Goal: Consume media (video, audio): Consume media (video, audio)

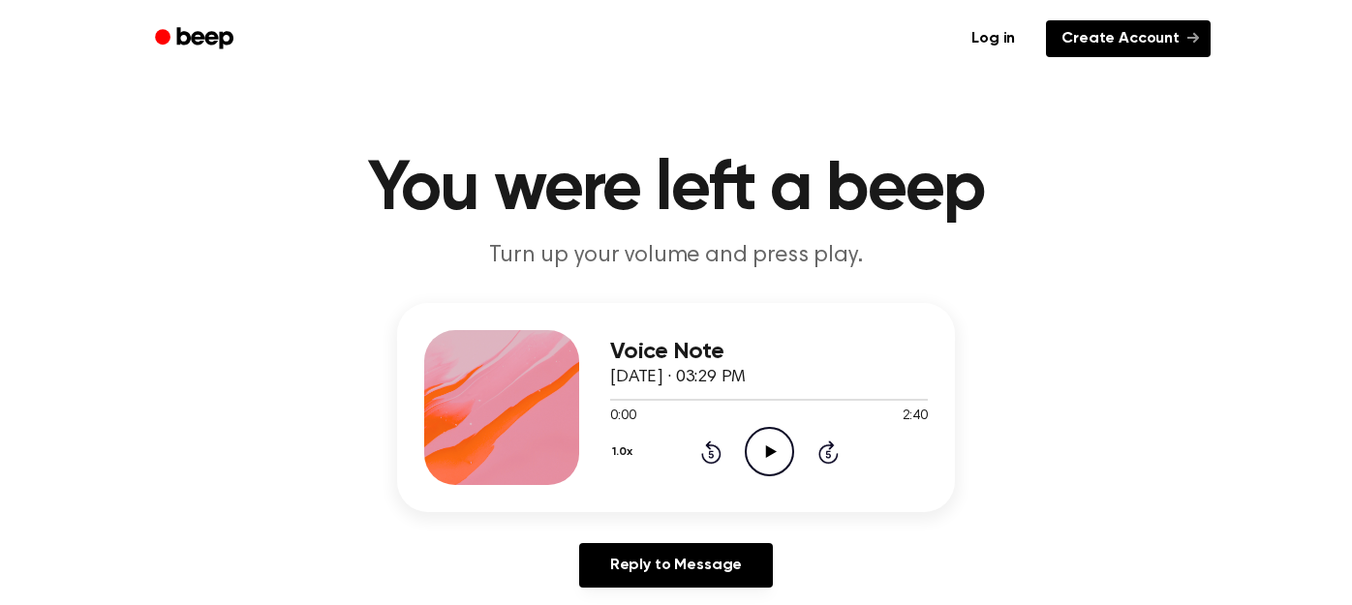
click at [1105, 38] on link "Create Account" at bounding box center [1128, 38] width 165 height 37
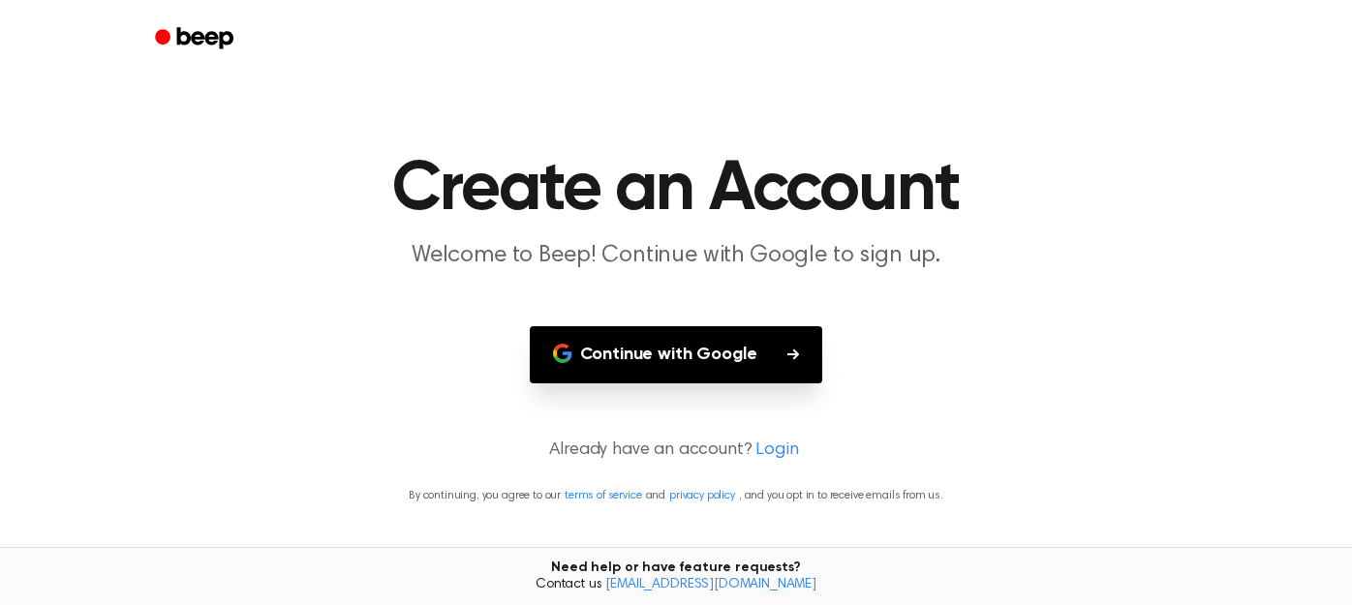
click at [744, 352] on button "Continue with Google" at bounding box center [676, 354] width 293 height 57
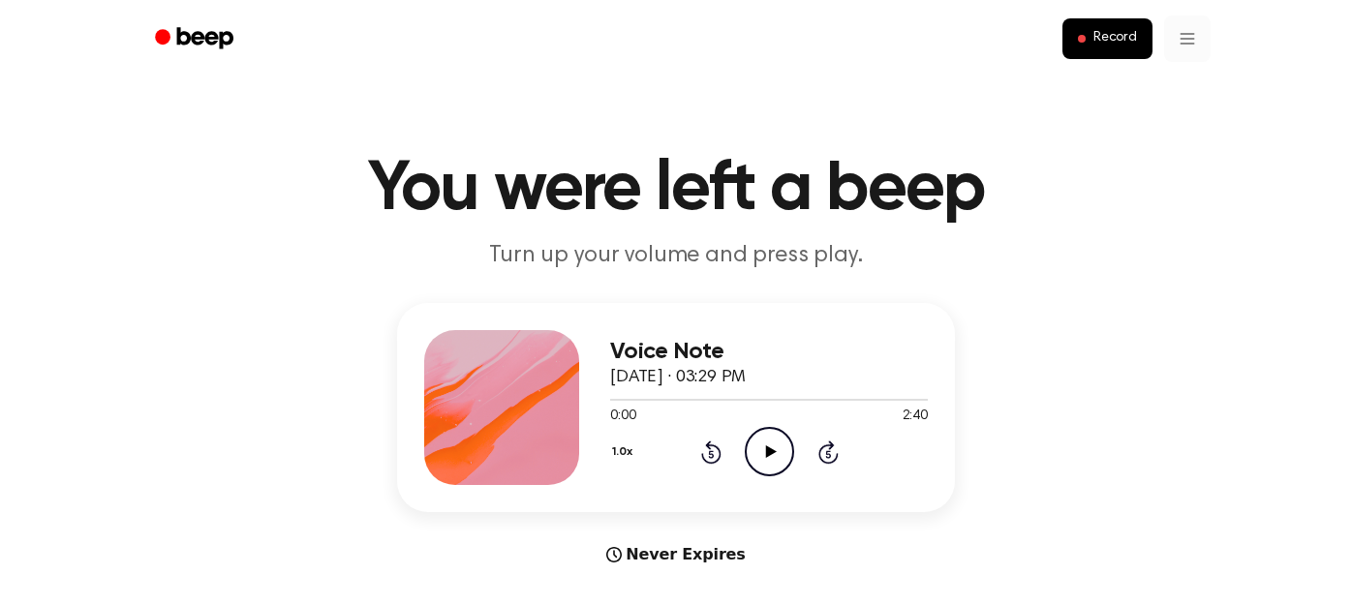
click at [1039, 102] on main "You were left a beep Turn up your volume and press play. Voice Note [DATE] · 03…" at bounding box center [676, 578] width 1352 height 1157
click at [763, 450] on icon "Play Audio" at bounding box center [769, 451] width 49 height 49
click at [765, 450] on icon at bounding box center [769, 451] width 9 height 13
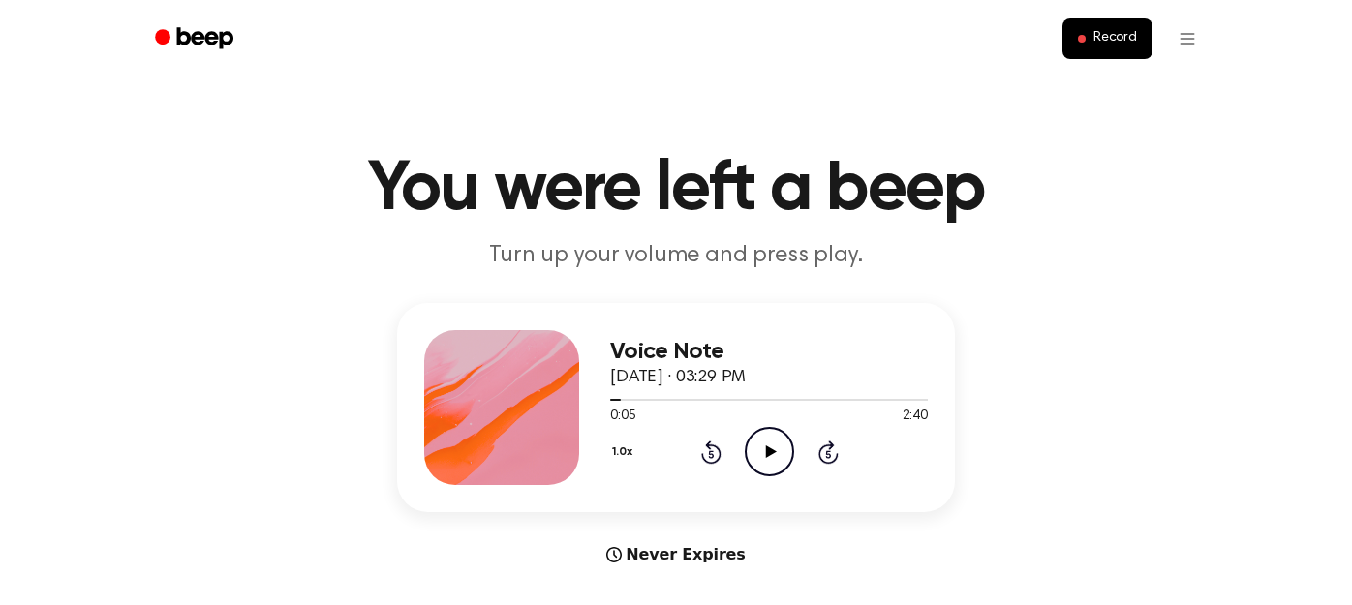
click at [790, 449] on icon "Play Audio" at bounding box center [769, 451] width 49 height 49
click at [791, 447] on circle at bounding box center [769, 451] width 47 height 47
drag, startPoint x: 626, startPoint y: 403, endPoint x: 568, endPoint y: 398, distance: 58.3
click at [568, 398] on div "Voice Note September 23, 2025 · 03:29 PM 0:07 2:40 Your browser does not suppor…" at bounding box center [676, 407] width 558 height 209
drag, startPoint x: 620, startPoint y: 402, endPoint x: 549, endPoint y: 393, distance: 71.2
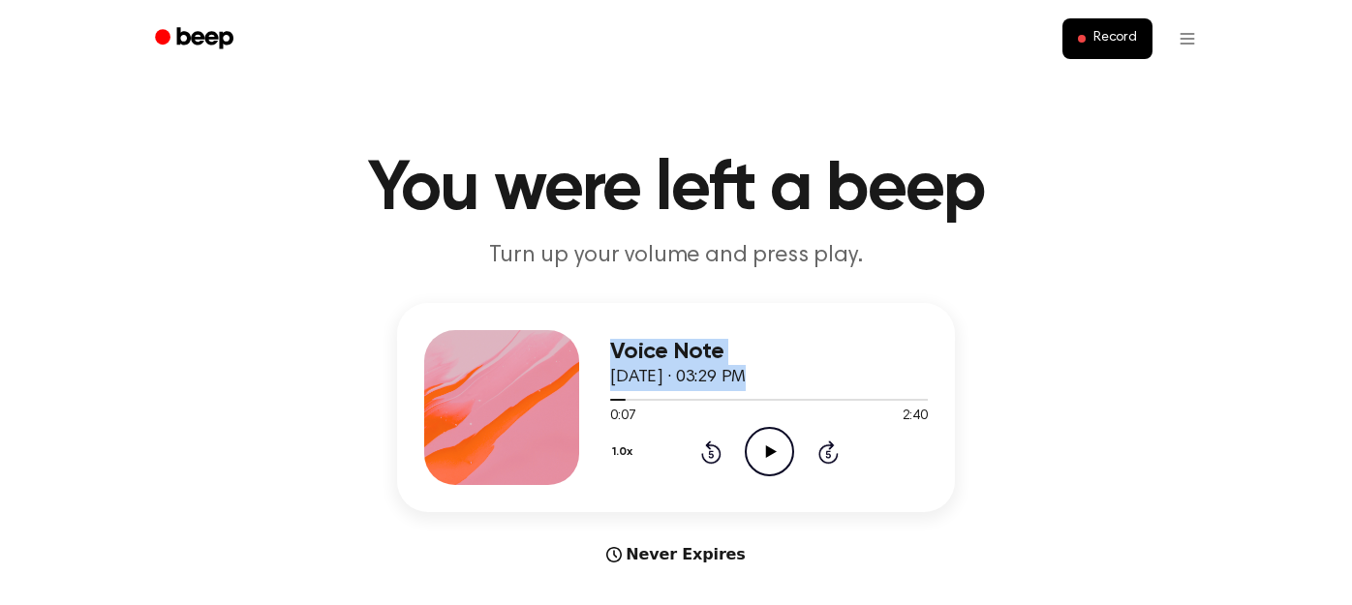
click at [549, 394] on div "Voice Note September 23, 2025 · 03:29 PM 0:07 2:40 Your browser does not suppor…" at bounding box center [676, 407] width 558 height 209
click at [727, 414] on div "0:07 2:40" at bounding box center [769, 417] width 318 height 20
click at [618, 453] on button "1.0x" at bounding box center [624, 452] width 29 height 33
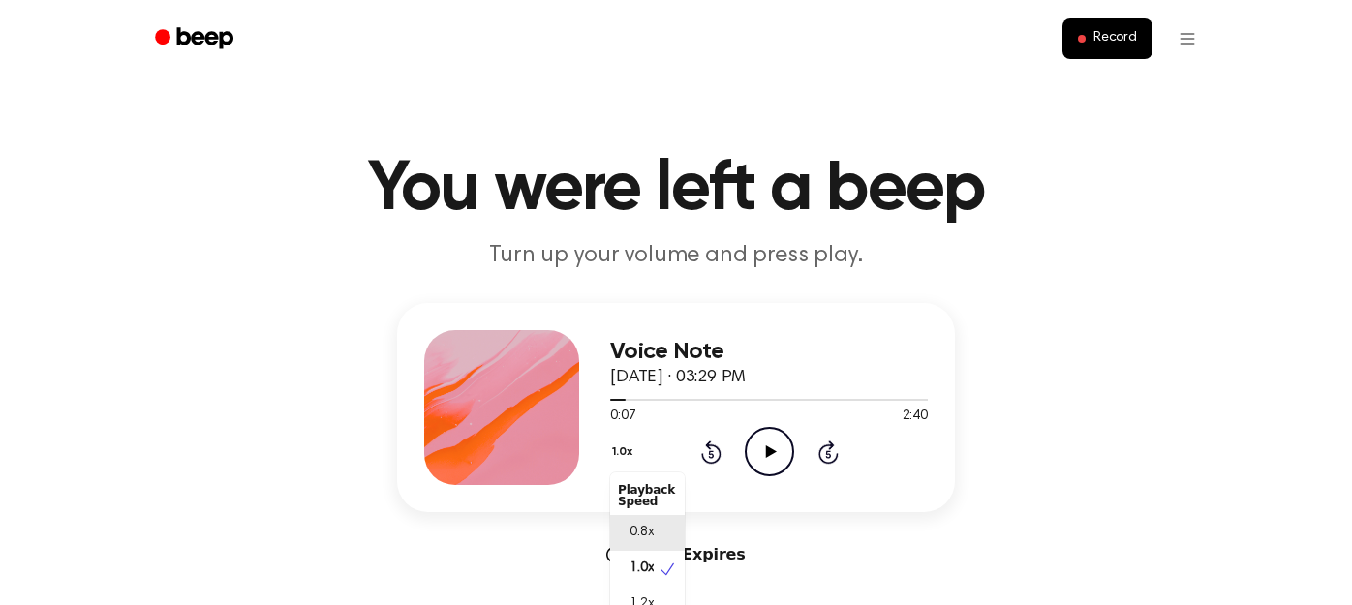
scroll to position [9, 0]
click at [647, 596] on span "1.2x" at bounding box center [641, 596] width 24 height 20
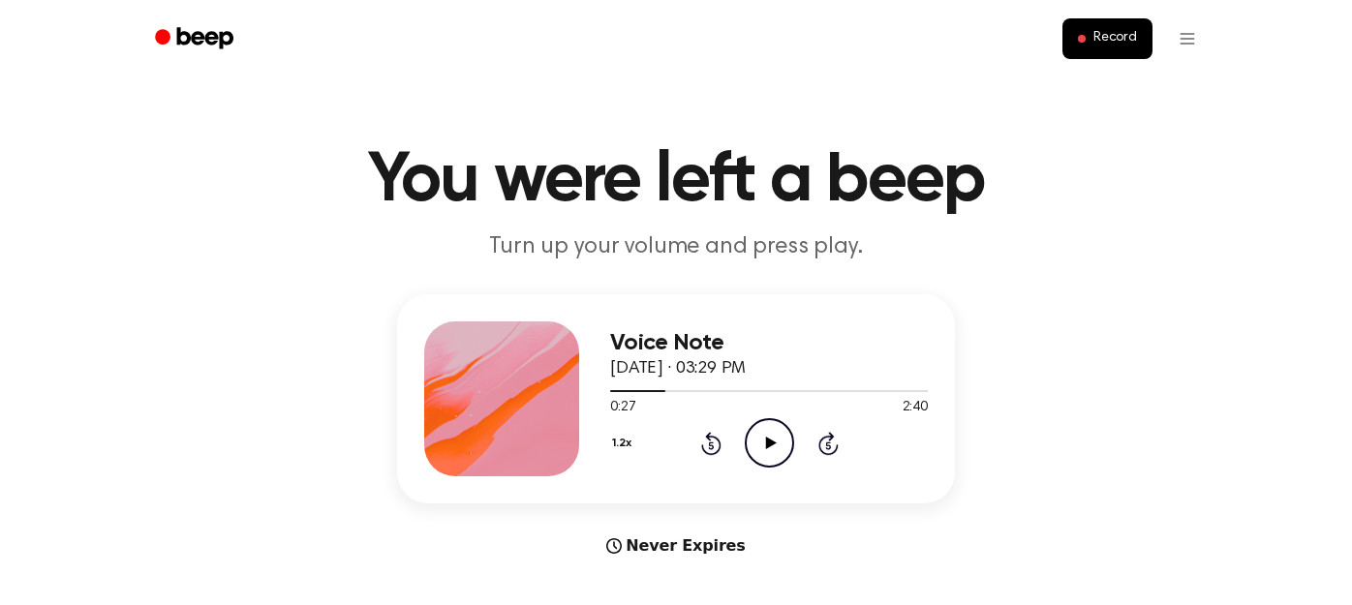
click at [629, 440] on button "1.2x" at bounding box center [624, 443] width 28 height 33
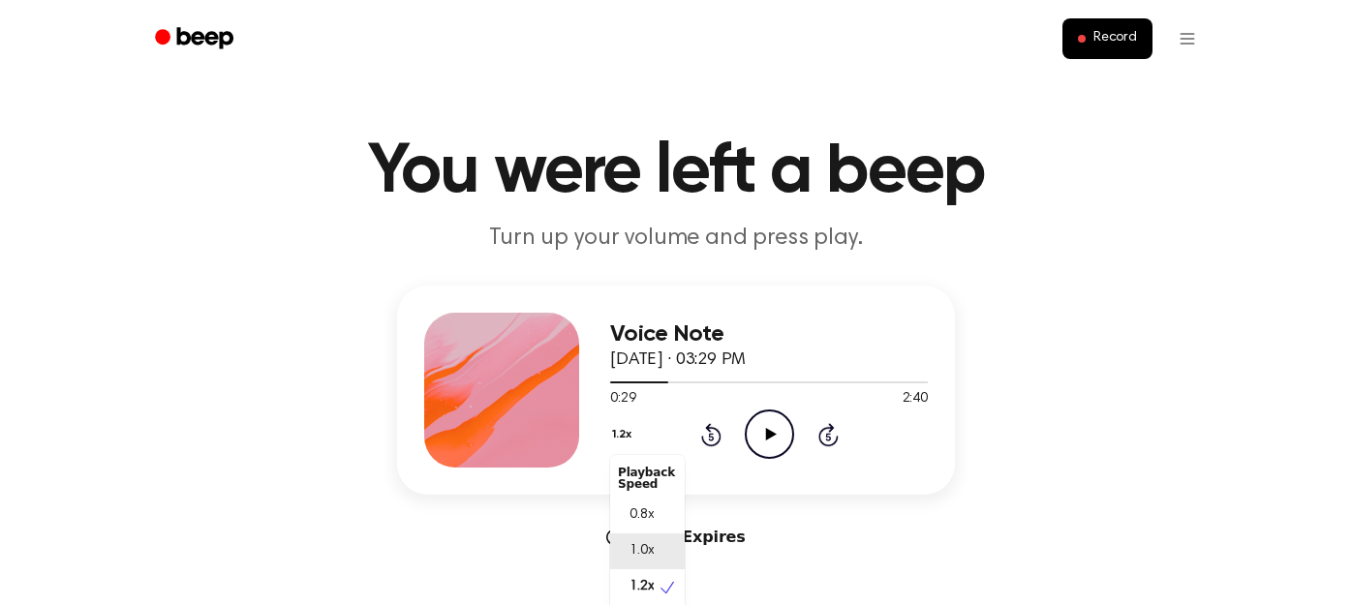
click at [649, 544] on span "1.0x" at bounding box center [641, 551] width 24 height 20
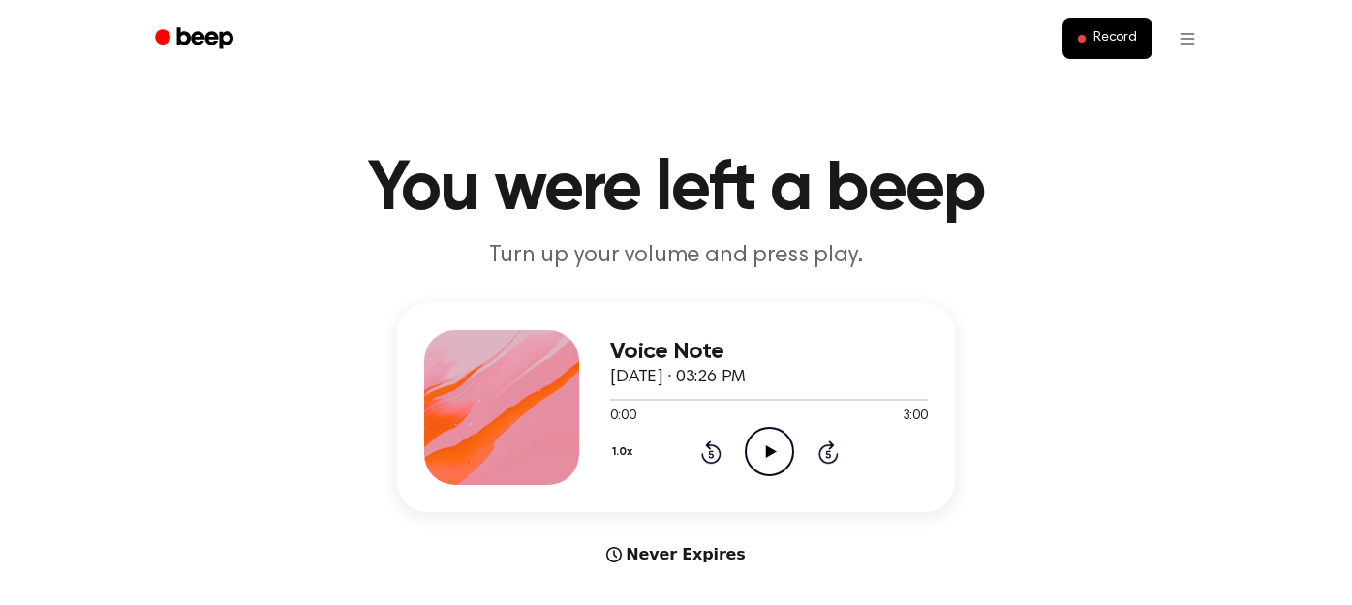
click at [763, 443] on icon "Play Audio" at bounding box center [769, 451] width 49 height 49
click at [1106, 301] on main "You were left a beep Turn up your volume and press play. Voice Note [DATE] · 03…" at bounding box center [676, 578] width 1352 height 1157
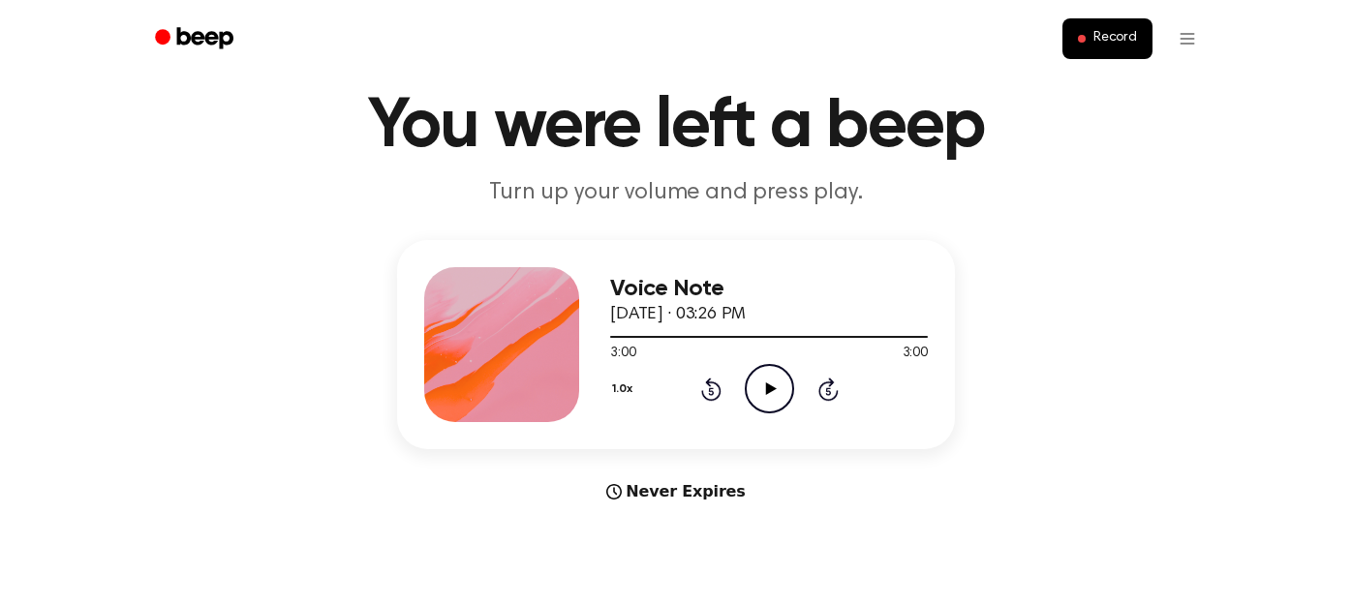
scroll to position [82, 0]
